Goal: Information Seeking & Learning: Learn about a topic

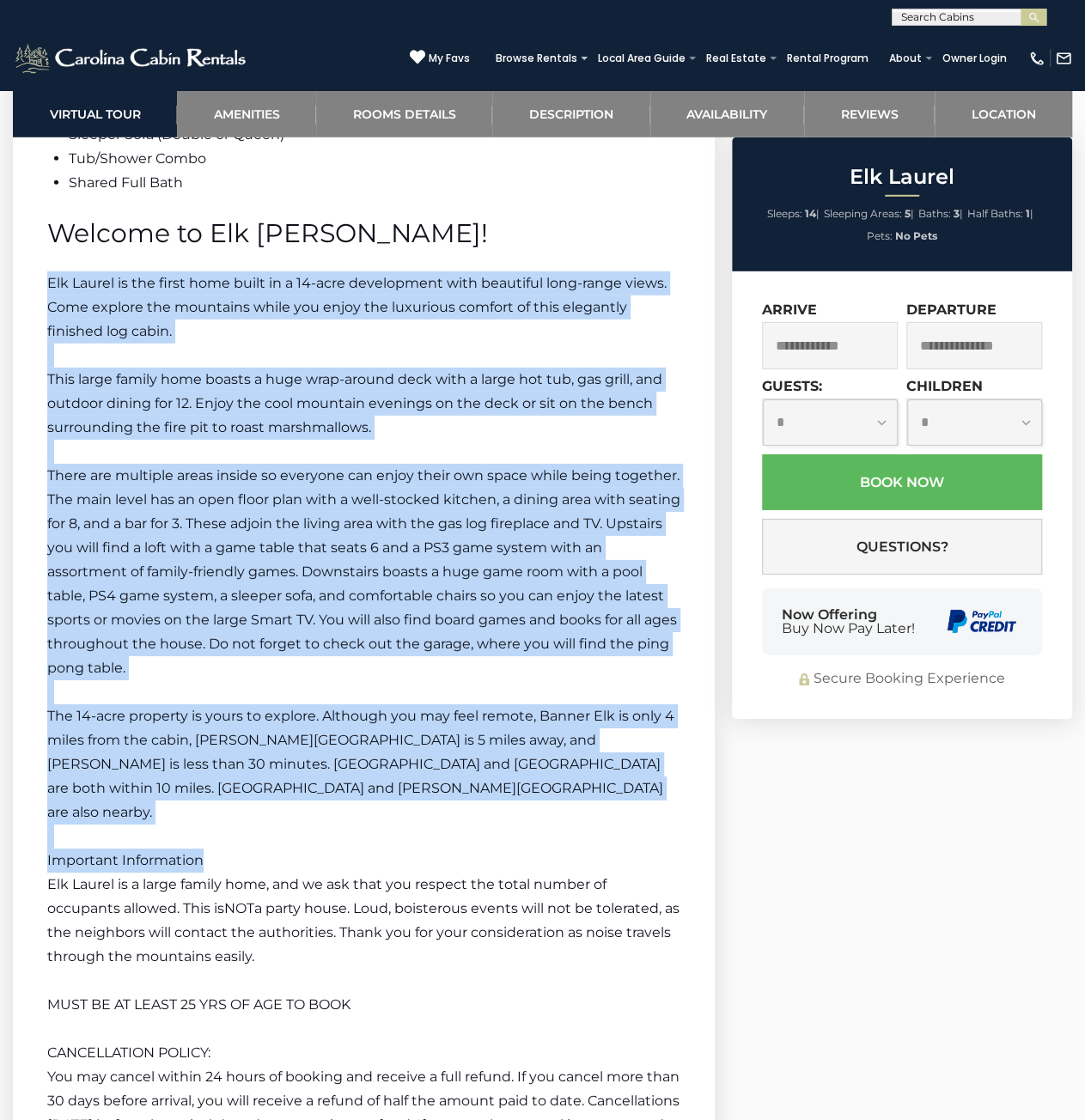
scroll to position [2466, 0]
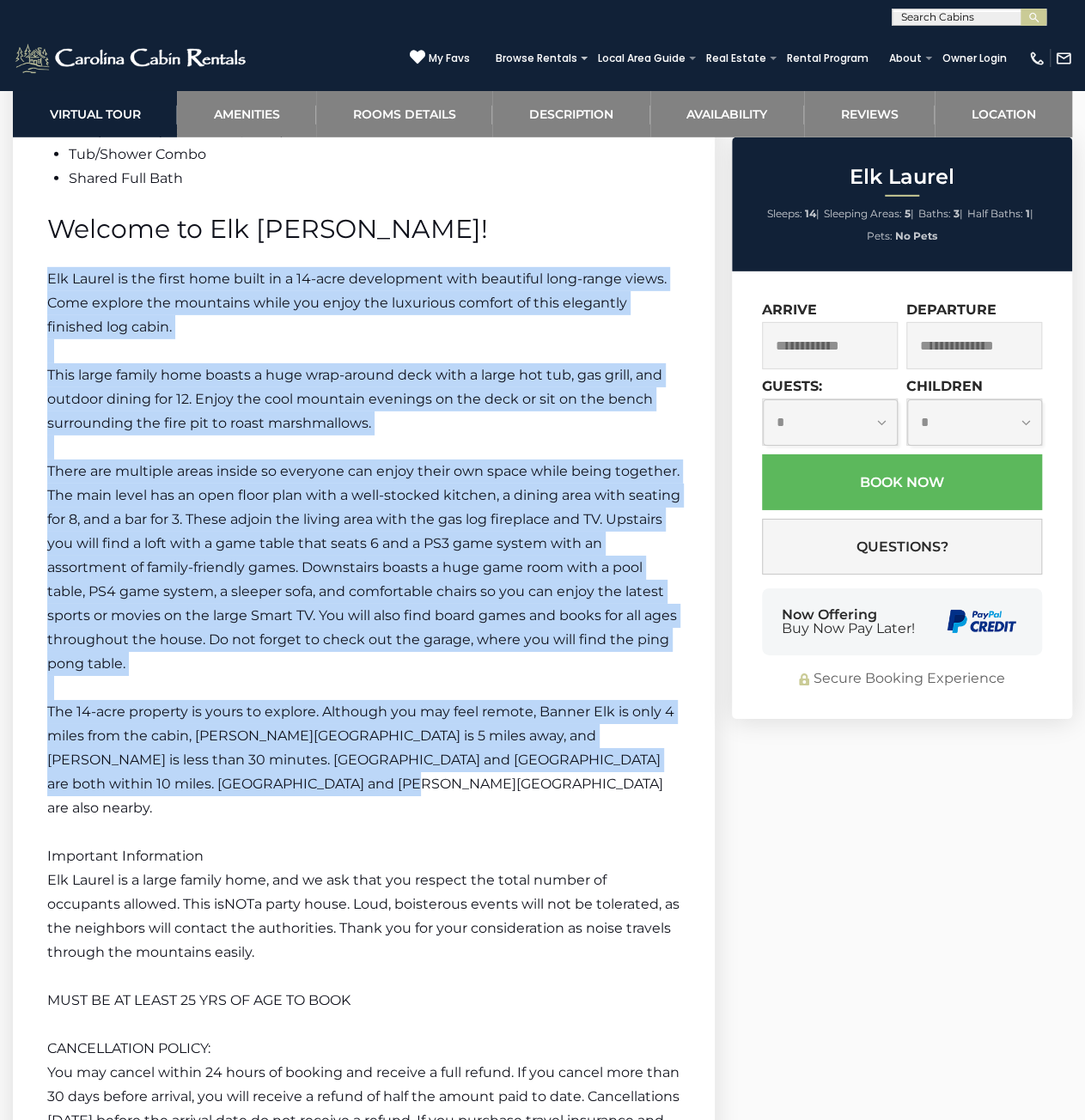
drag, startPoint x: 48, startPoint y: 530, endPoint x: 338, endPoint y: 783, distance: 384.8
click at [338, 783] on div "Additional Room Details Basement Sleeper Sofa (Double or Queen) Tub/Shower Comb…" at bounding box center [364, 649] width 633 height 1158
copy div "Lor Ipsumd si ame conse adip elits do e 12-temp incididuntu labo etdolorem aliq…"
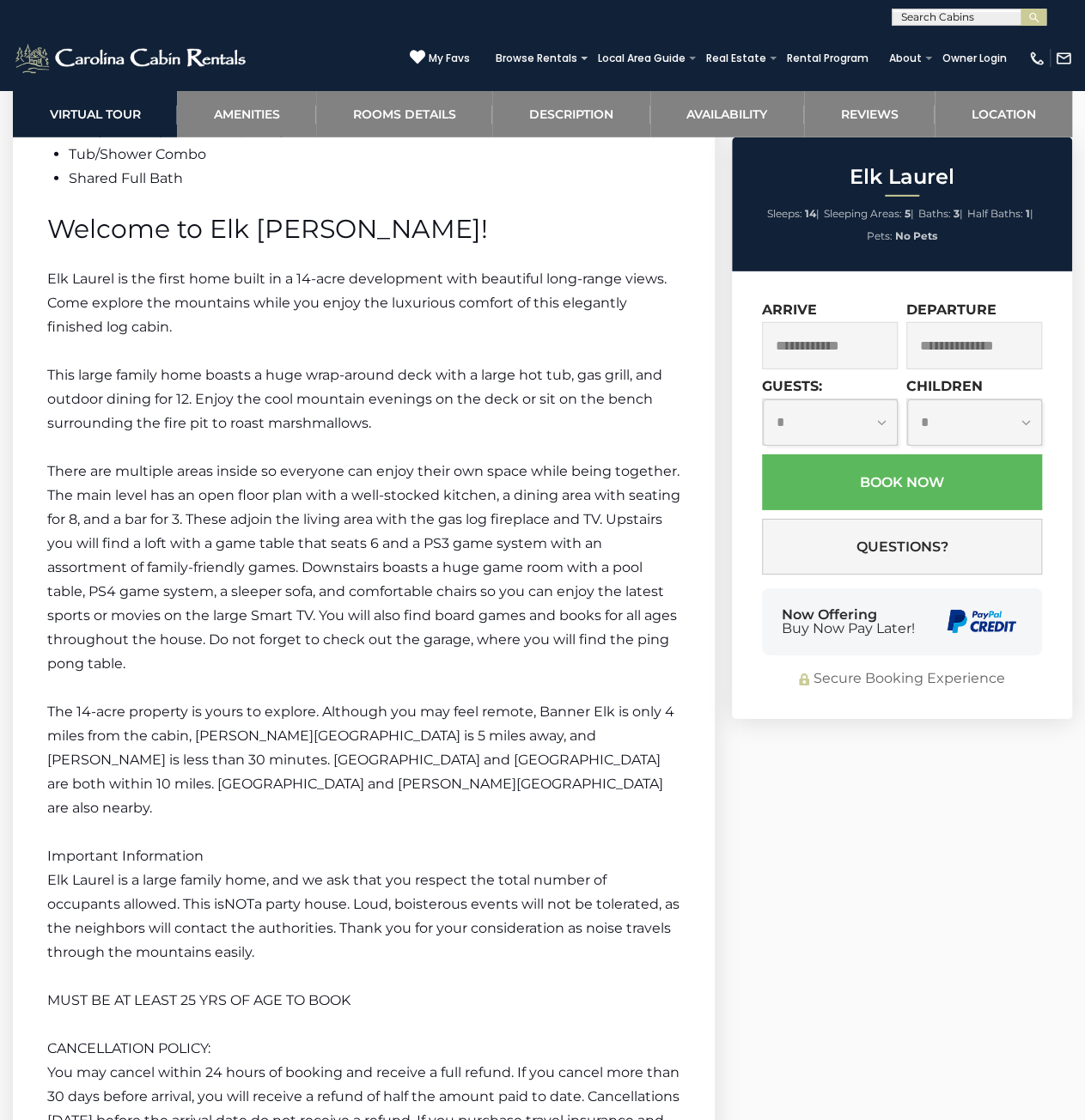
click at [62, 230] on span "Welcome to Elk [PERSON_NAME]!" at bounding box center [267, 229] width 441 height 32
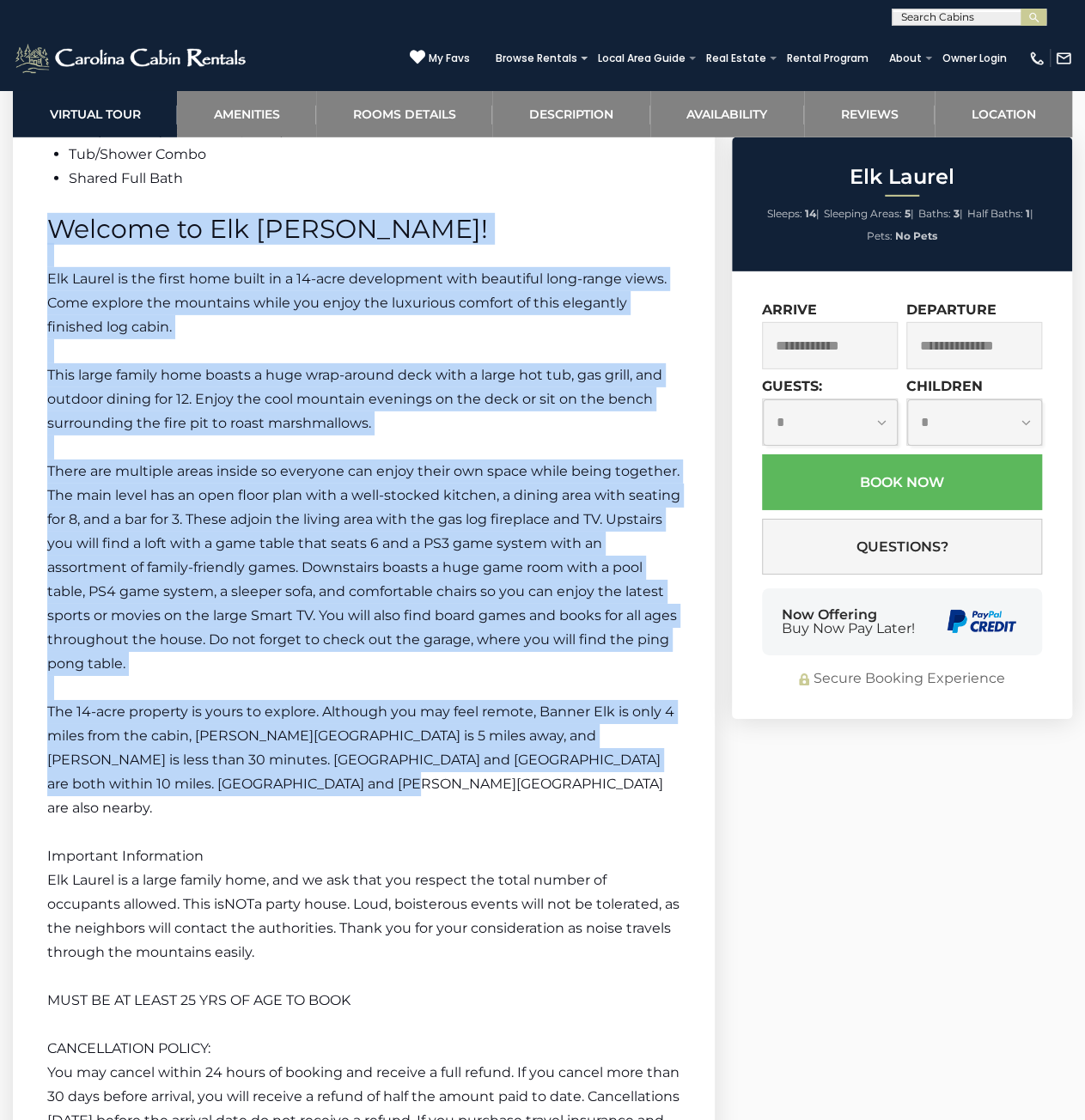
drag, startPoint x: 49, startPoint y: 224, endPoint x: 366, endPoint y: 776, distance: 636.5
click at [366, 776] on div "Additional Room Details Basement Sleeper Sofa (Double or Queen) Tub/Shower Comb…" at bounding box center [364, 649] width 633 height 1158
click at [176, 475] on span "There are multiple areas inside so everyone can enjoy their own space while bei…" at bounding box center [364, 567] width 633 height 209
drag, startPoint x: 40, startPoint y: 266, endPoint x: 322, endPoint y: 774, distance: 581.0
click at [322, 774] on section "Elk Laurel Description Additional Room Details Basement Sleeper Sofa (Double or…" at bounding box center [363, 630] width 701 height 1266
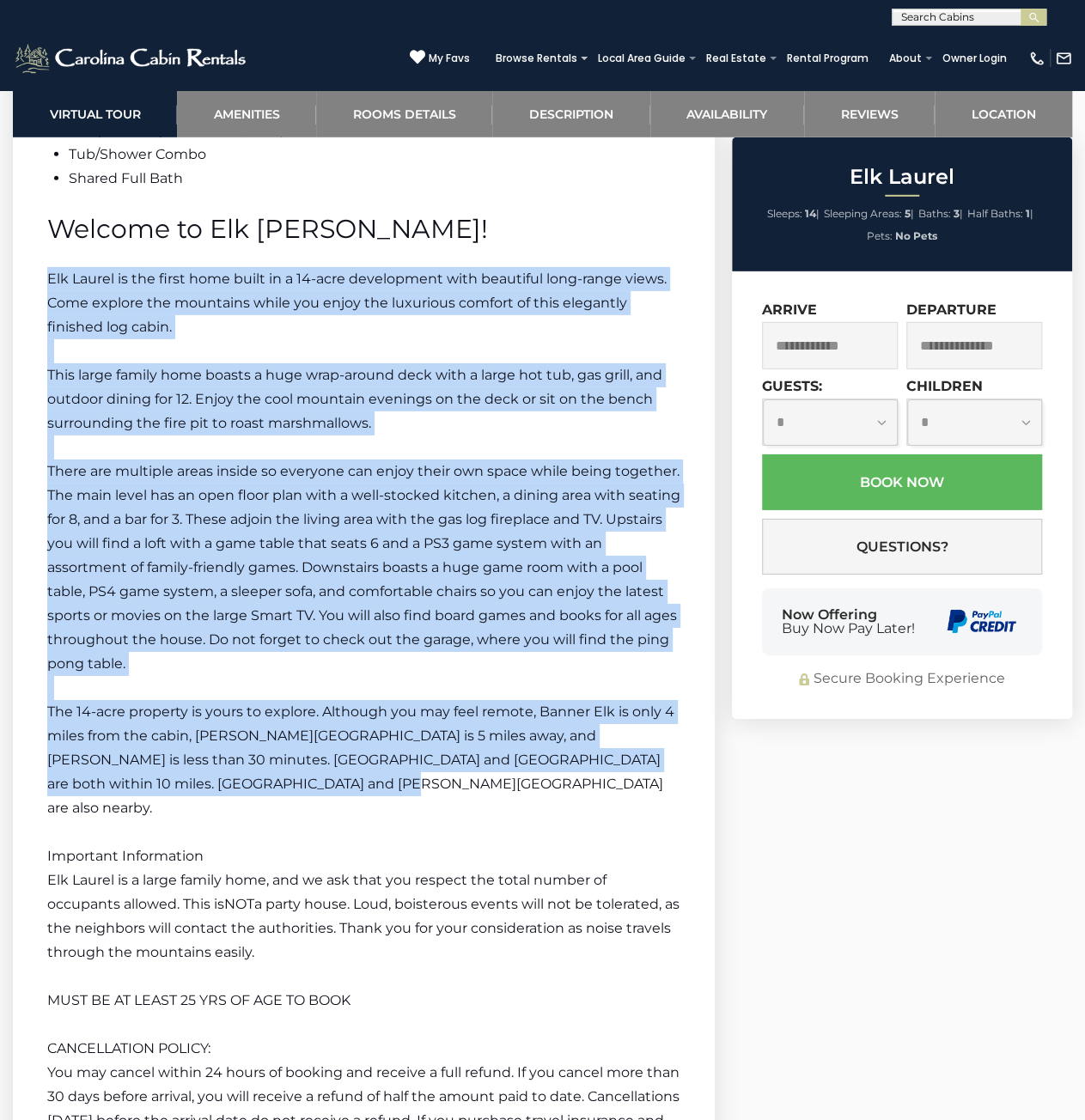
copy div "Lor Ipsumd si ame conse adip elits do e 12-temp incididuntu labo etdolorem aliq…"
click at [535, 571] on span "There are multiple areas inside so everyone can enjoy their own space while bei…" at bounding box center [364, 567] width 633 height 209
